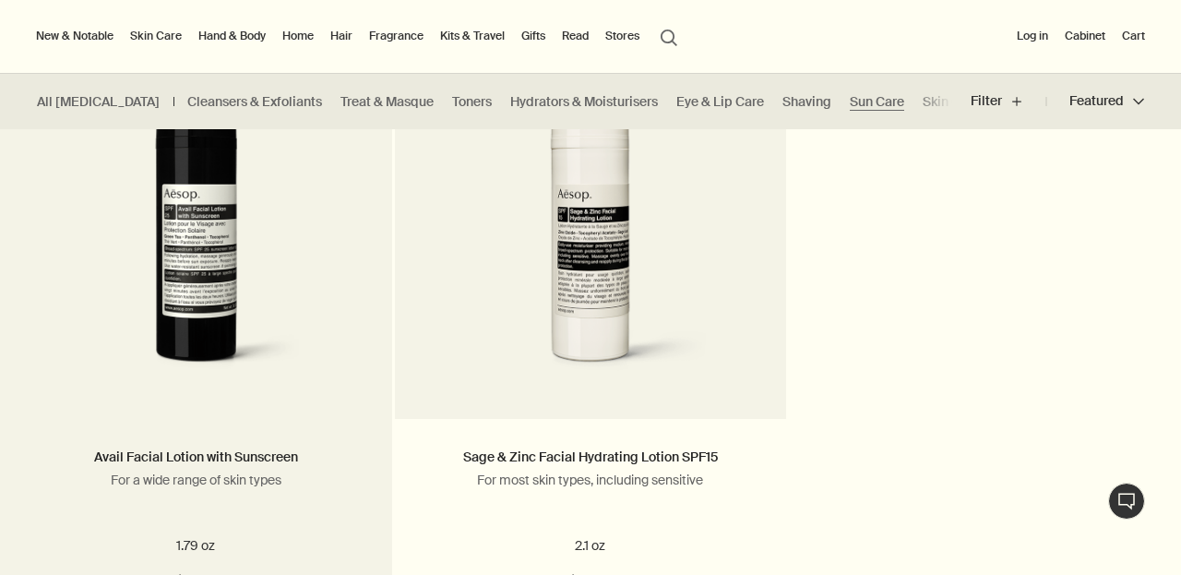
scroll to position [1254, 0]
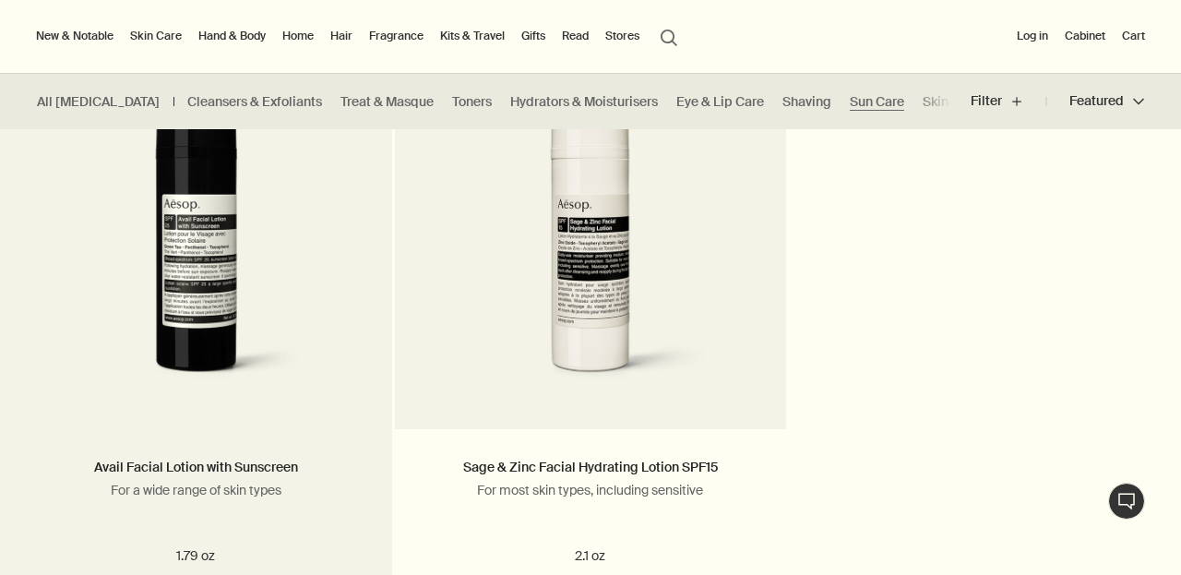
click at [236, 227] on img at bounding box center [196, 230] width 335 height 341
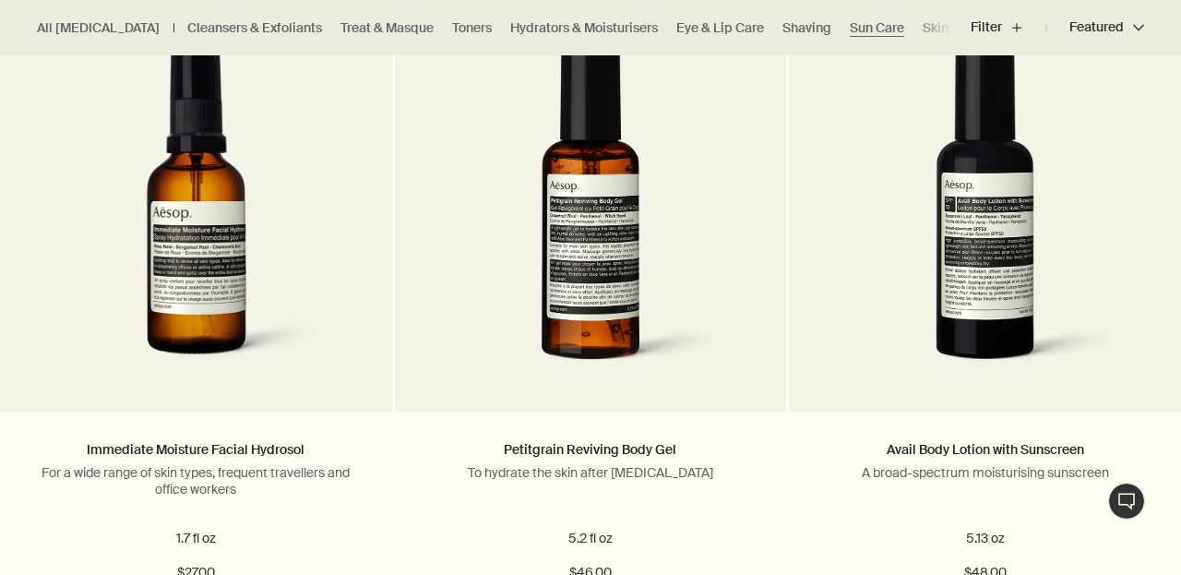
scroll to position [590, 0]
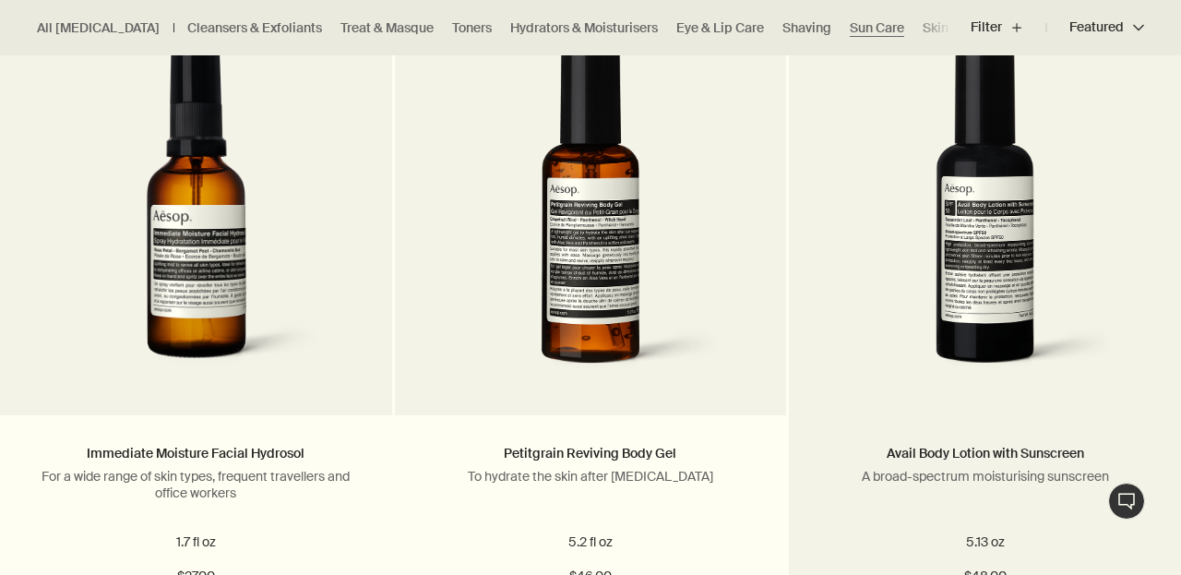
click at [1001, 284] on img at bounding box center [985, 216] width 296 height 341
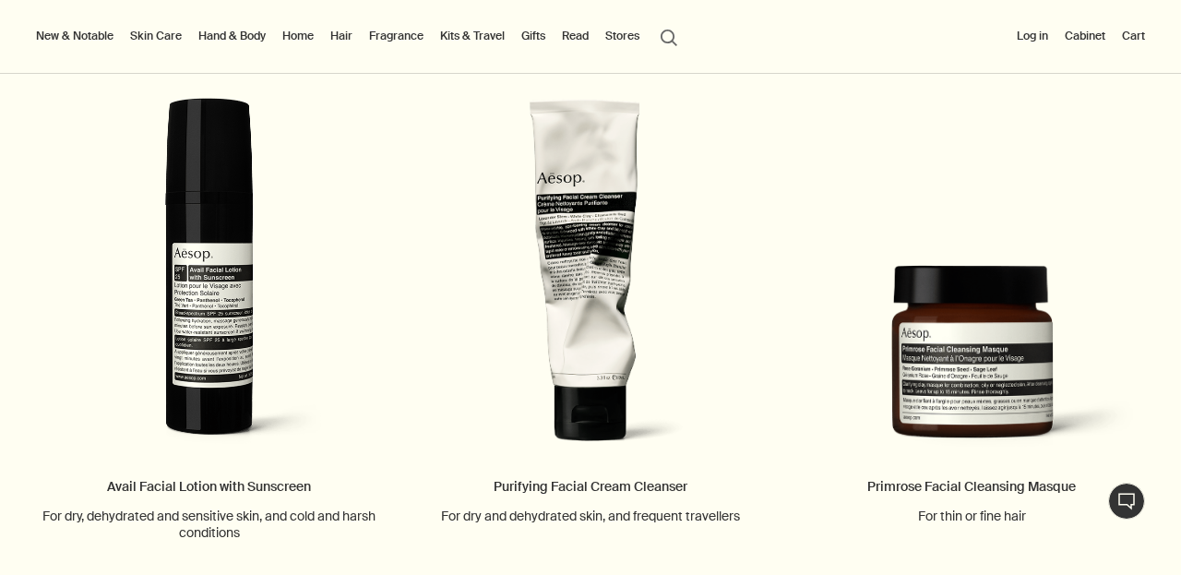
scroll to position [1914, 0]
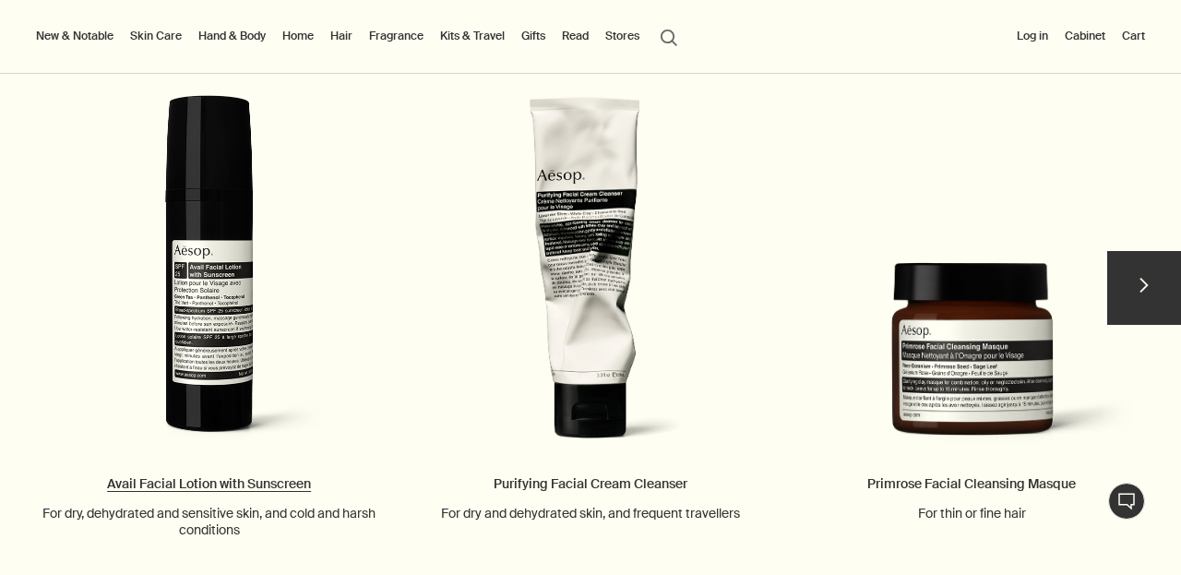
click at [208, 310] on link "Avail Facial Lotion with Sunscreen For dry, dehydrated and sensitive skin, and …" at bounding box center [208, 316] width 381 height 443
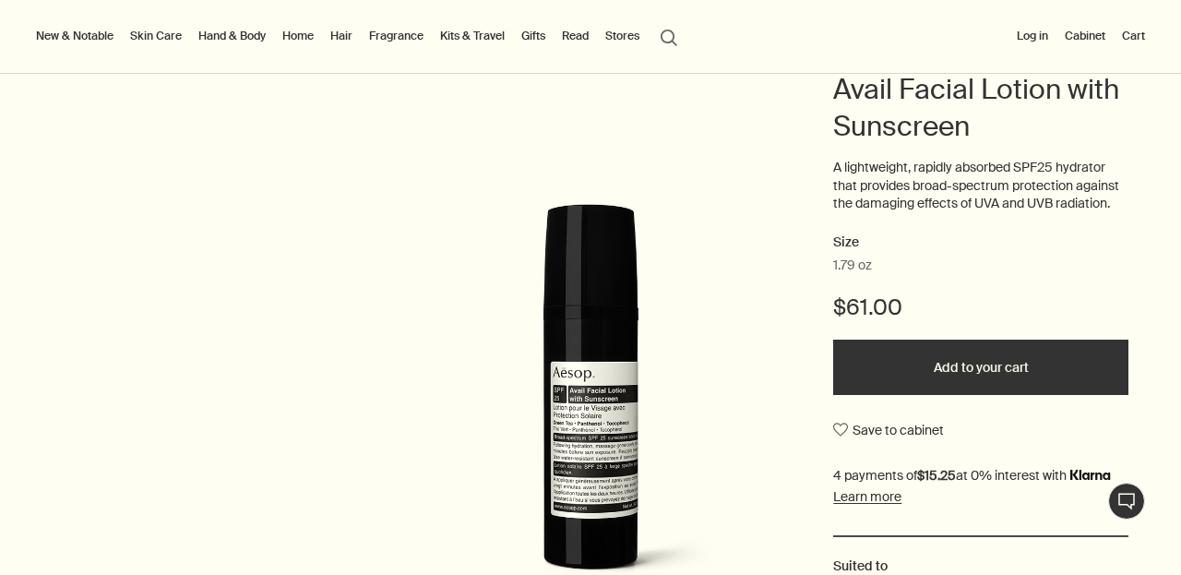
scroll to position [209, 0]
